Goal: Task Accomplishment & Management: Complete application form

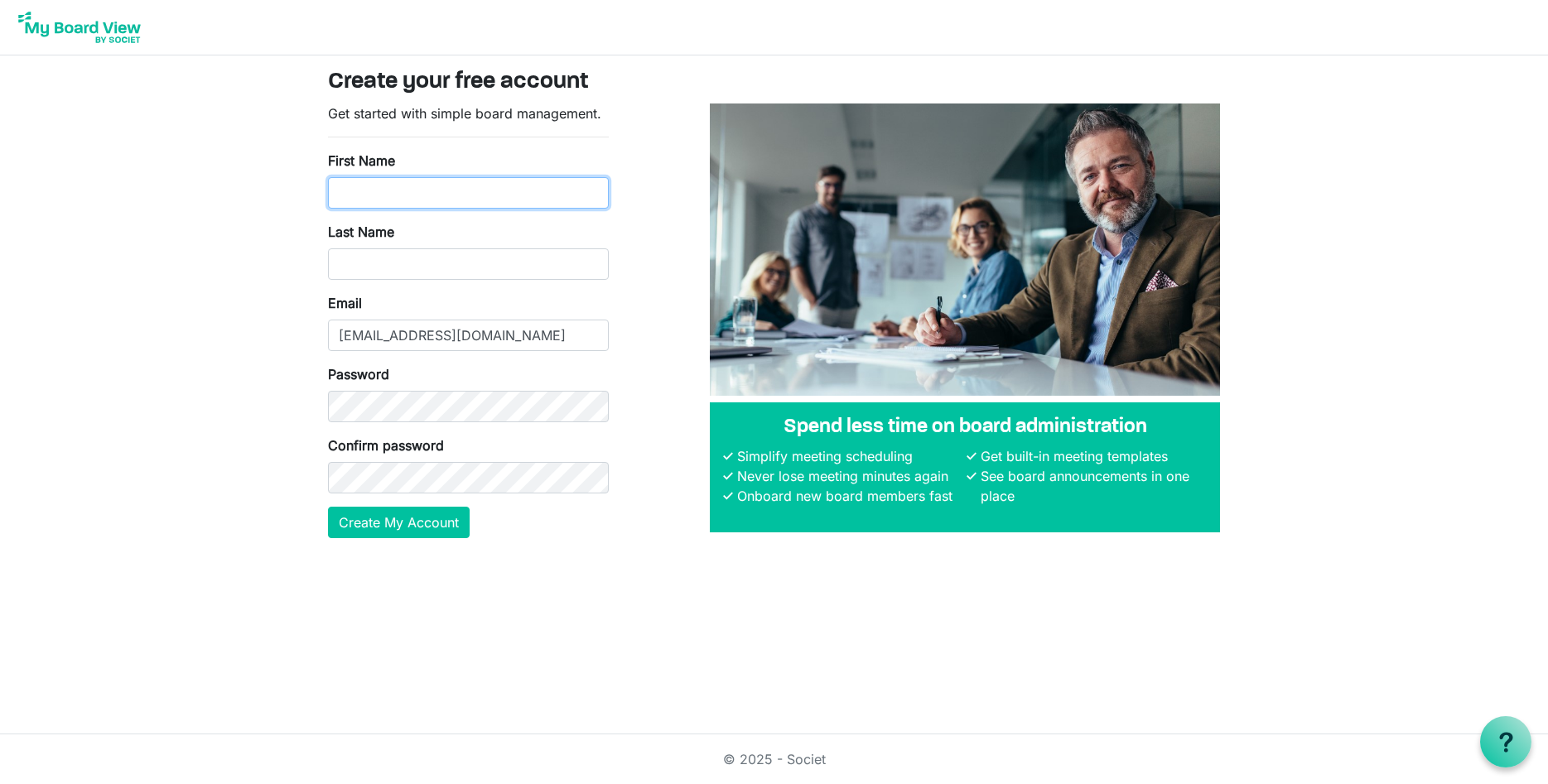
click at [379, 196] on input "First Name" at bounding box center [469, 192] width 281 height 31
type input "[PERSON_NAME]"
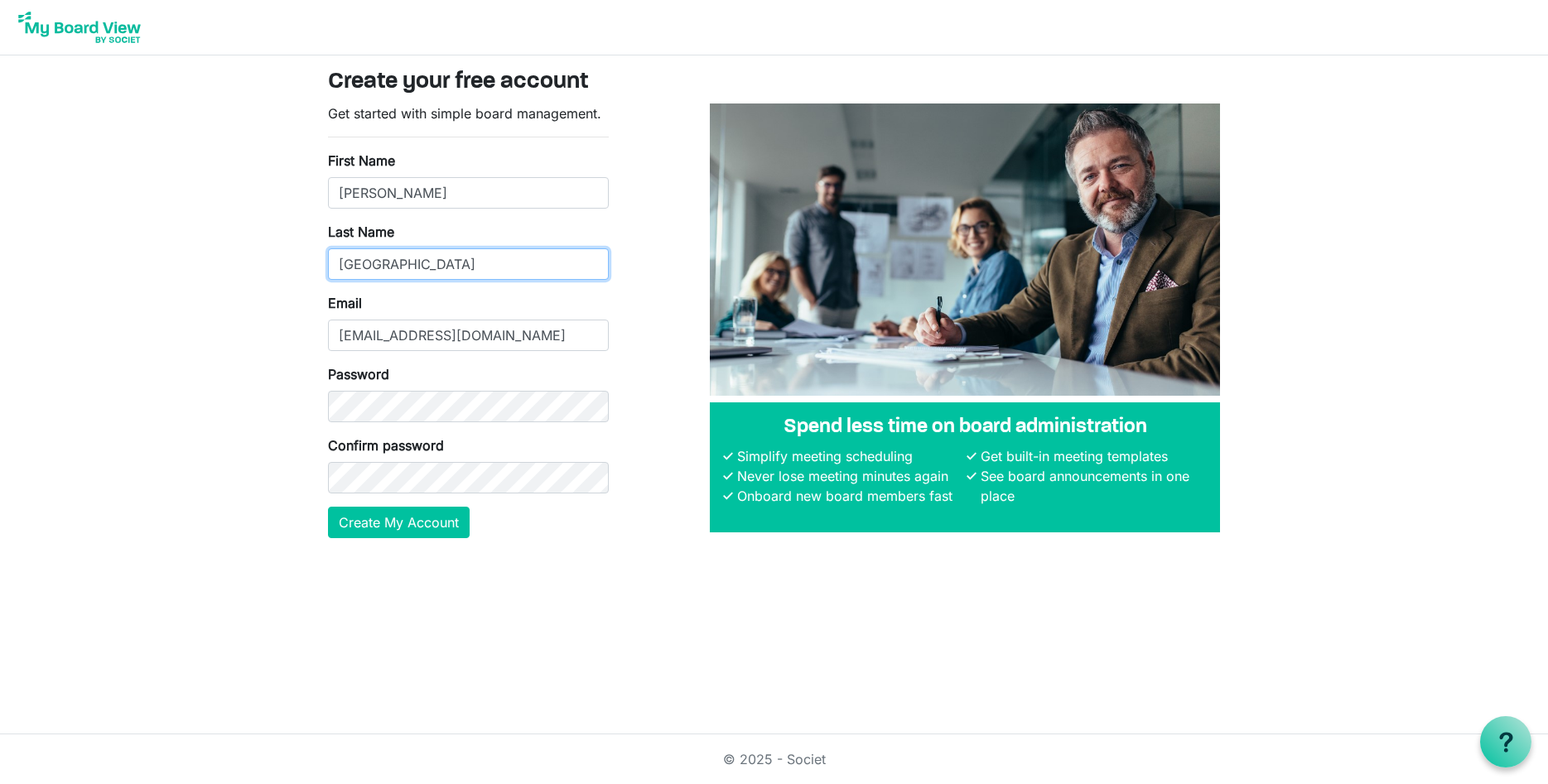
type input "[GEOGRAPHIC_DATA]"
click at [394, 521] on button "Create My Account" at bounding box center [398, 522] width 141 height 31
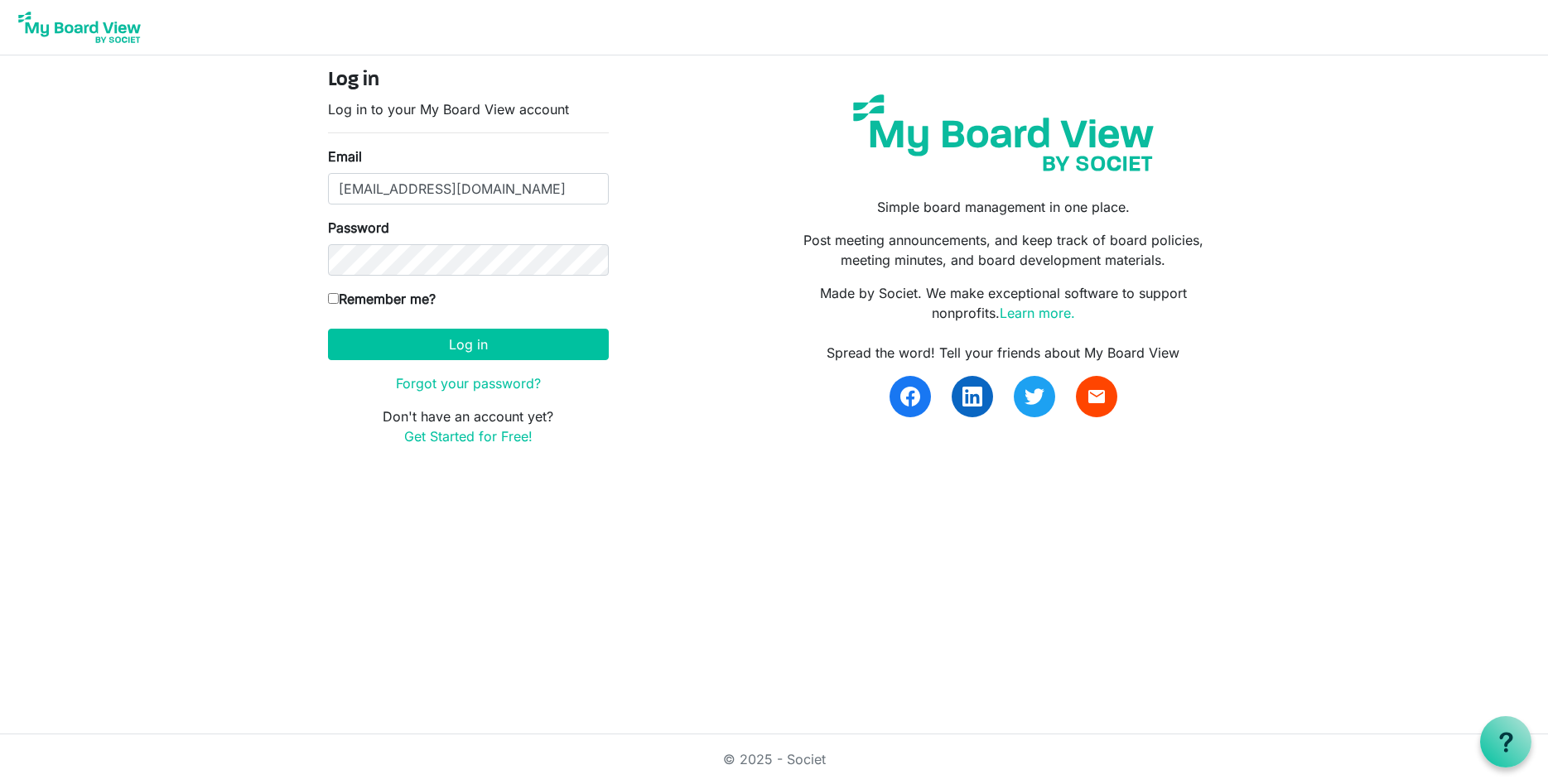
click at [328, 300] on input "Remember me?" at bounding box center [333, 299] width 11 height 11
checkbox input "true"
click at [551, 344] on button "Log in" at bounding box center [469, 344] width 281 height 31
